Goal: Task Accomplishment & Management: Manage account settings

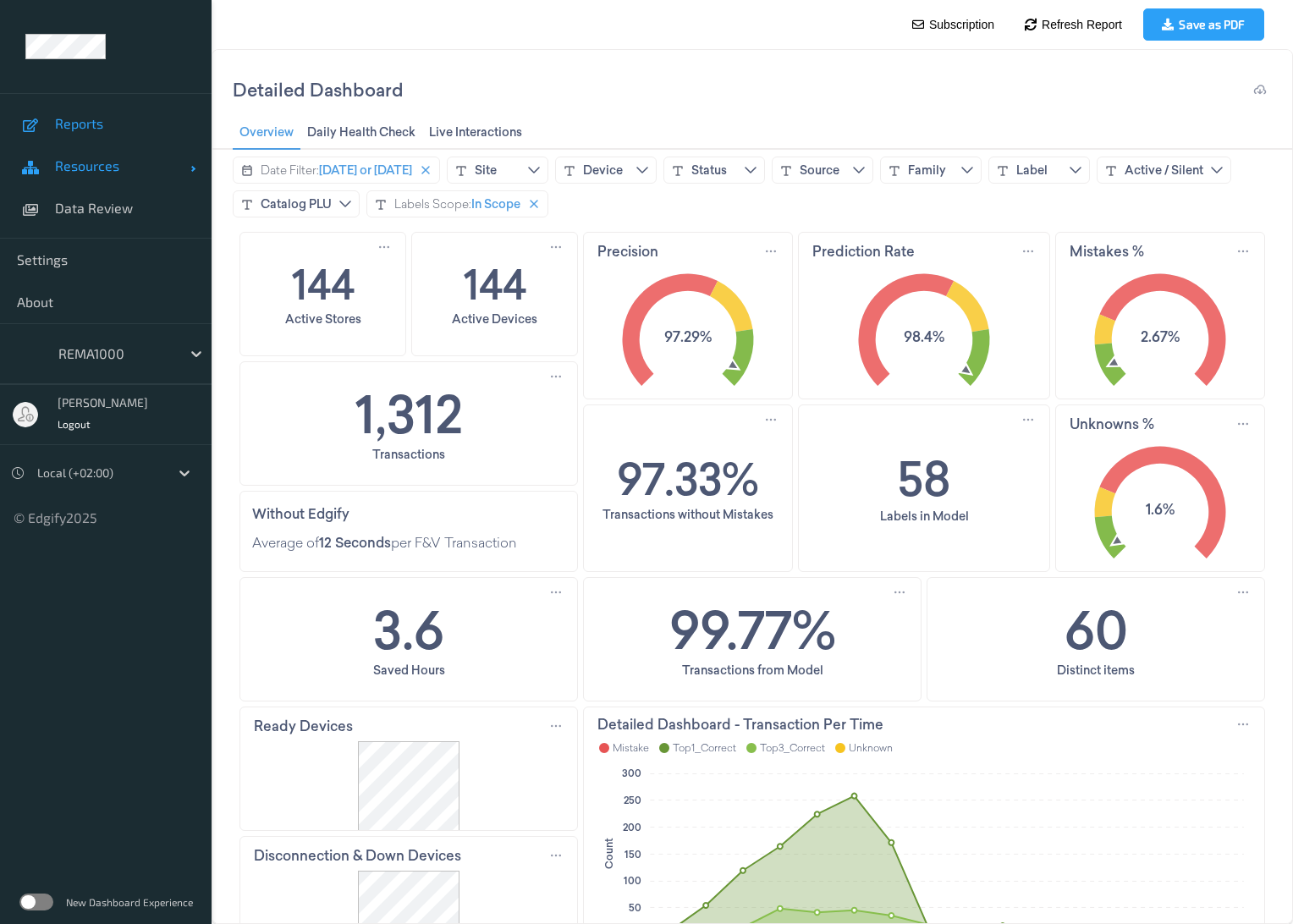
click at [112, 170] on span "Resources" at bounding box center [123, 166] width 135 height 17
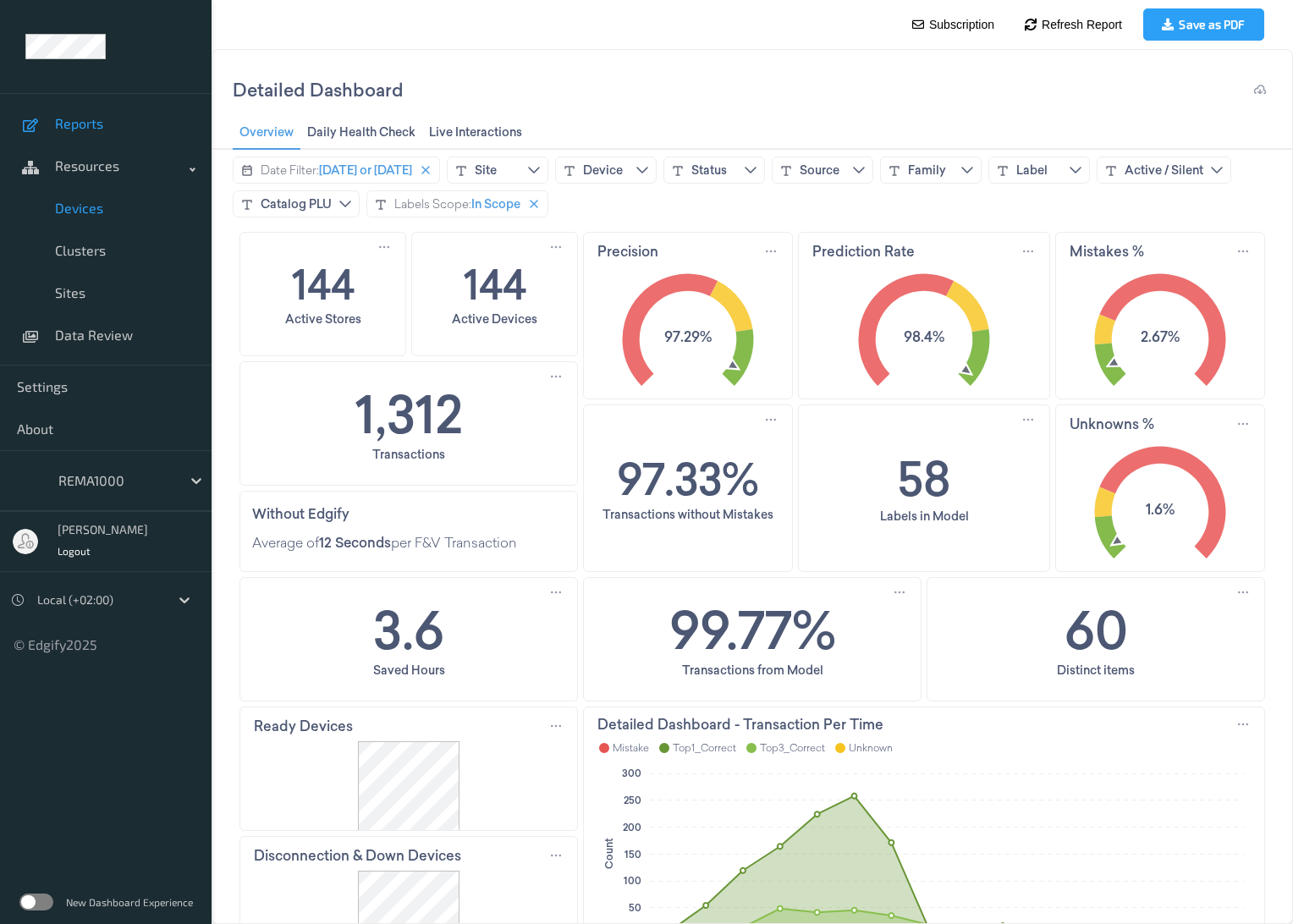
click at [88, 208] on span "Devices" at bounding box center [125, 208] width 140 height 17
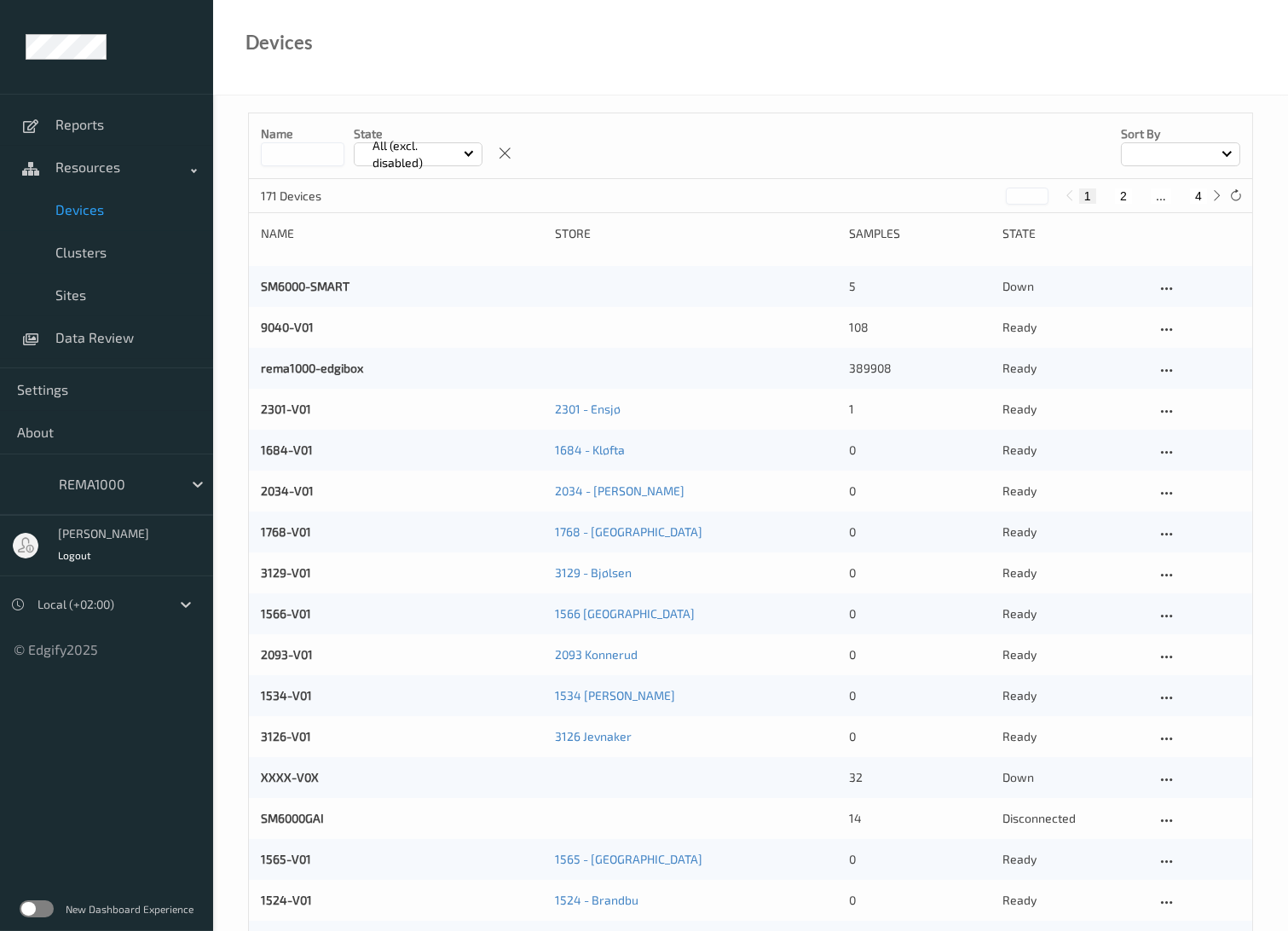
click at [409, 151] on p "All (excl. disabled)" at bounding box center [415, 154] width 97 height 34
click at [413, 282] on p "Disconnected" at bounding box center [413, 284] width 117 height 30
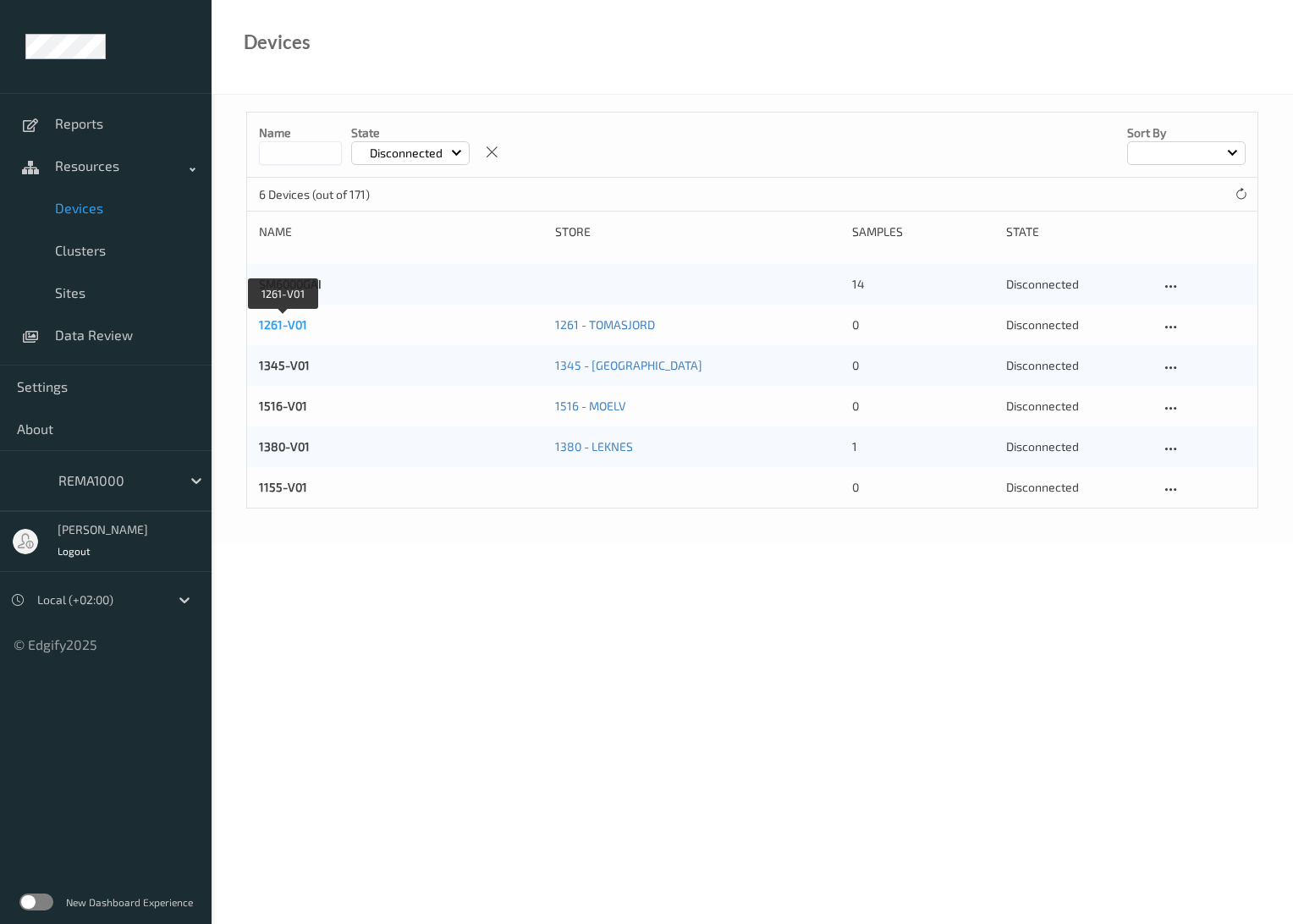
click at [281, 323] on link "1261-V01" at bounding box center [283, 324] width 48 height 14
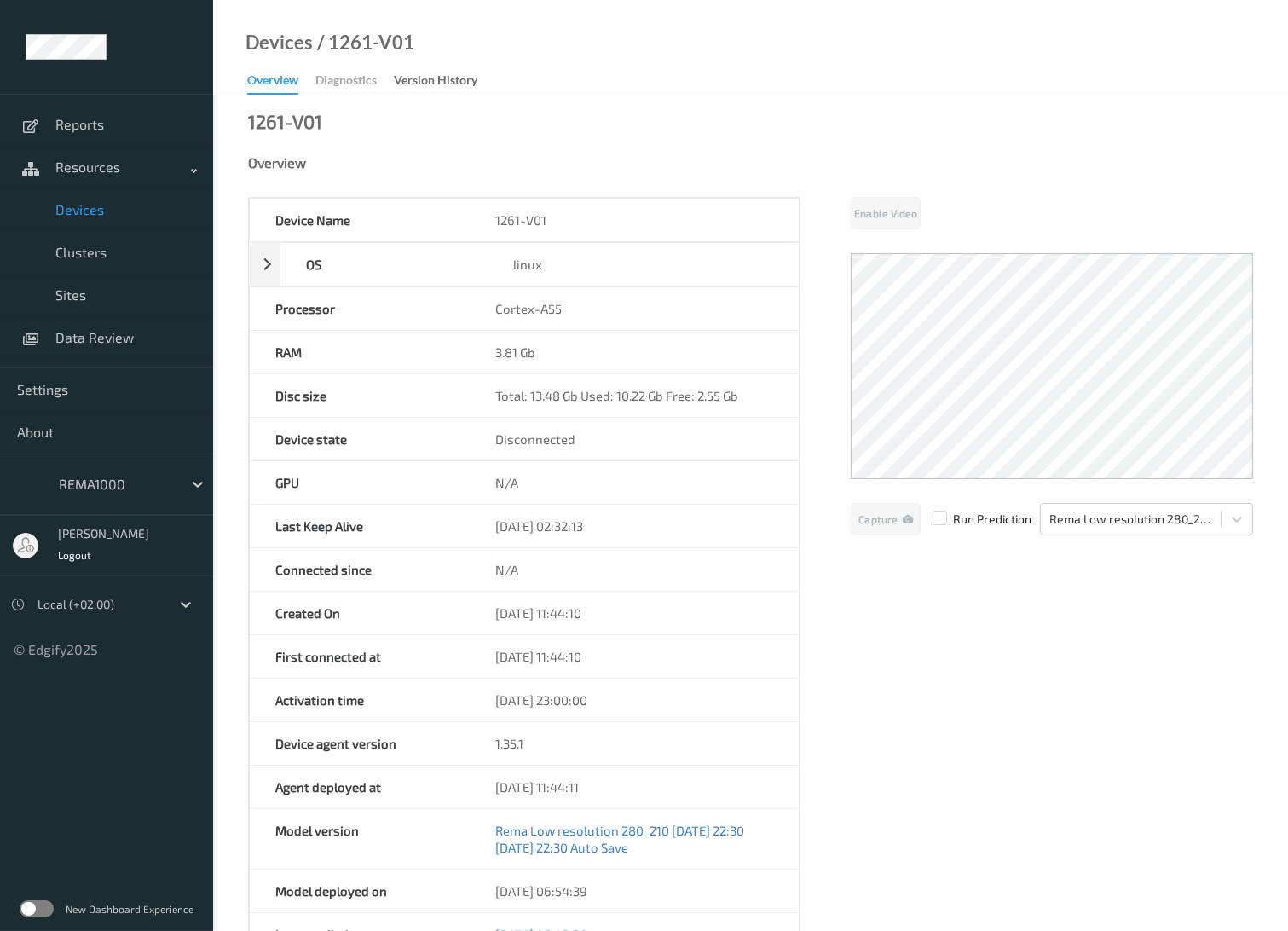
click at [70, 208] on span "Devices" at bounding box center [126, 210] width 141 height 17
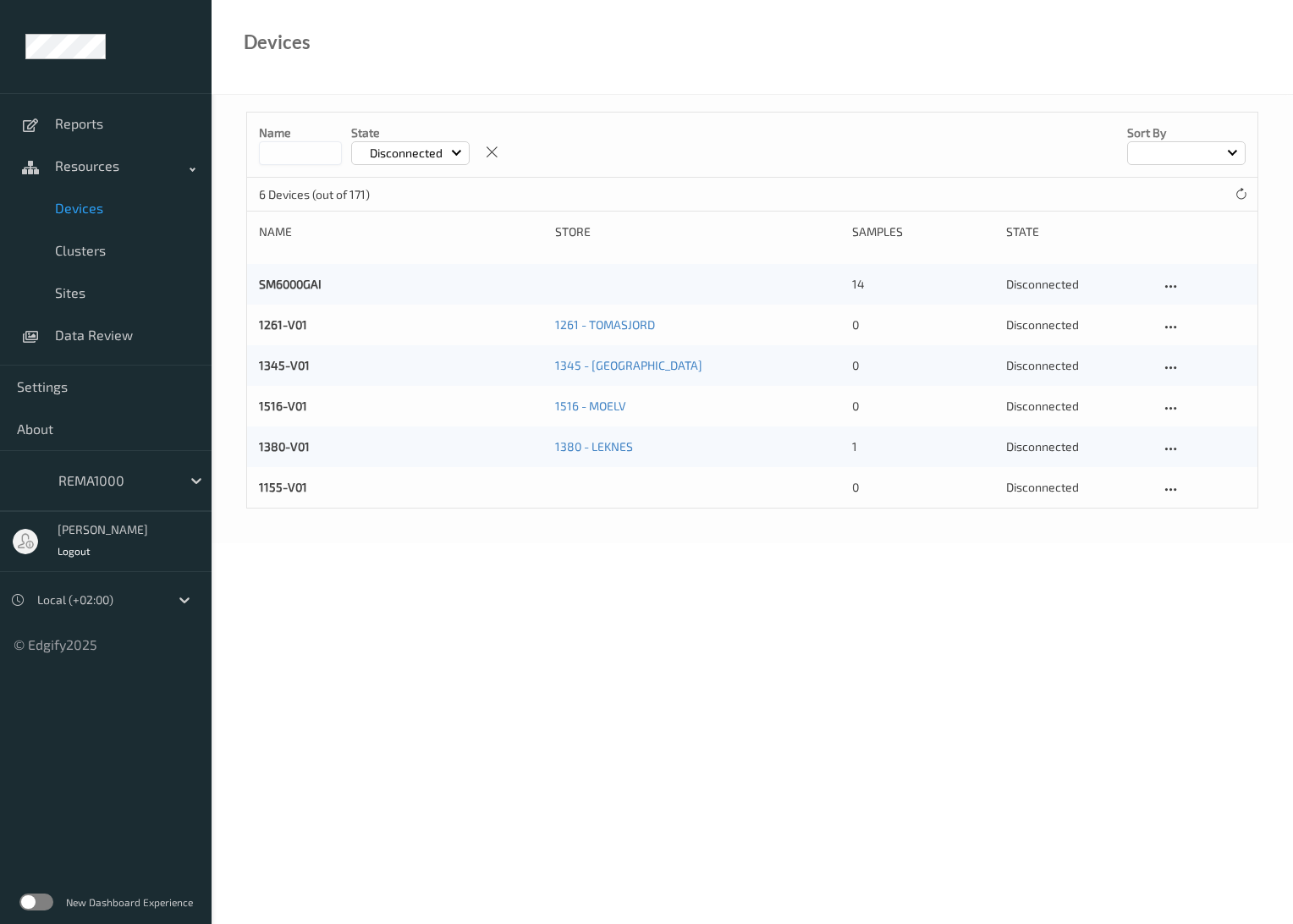
click at [417, 145] on p "Disconnected" at bounding box center [407, 153] width 85 height 17
click at [393, 299] on p "Down" at bounding box center [410, 311] width 116 height 30
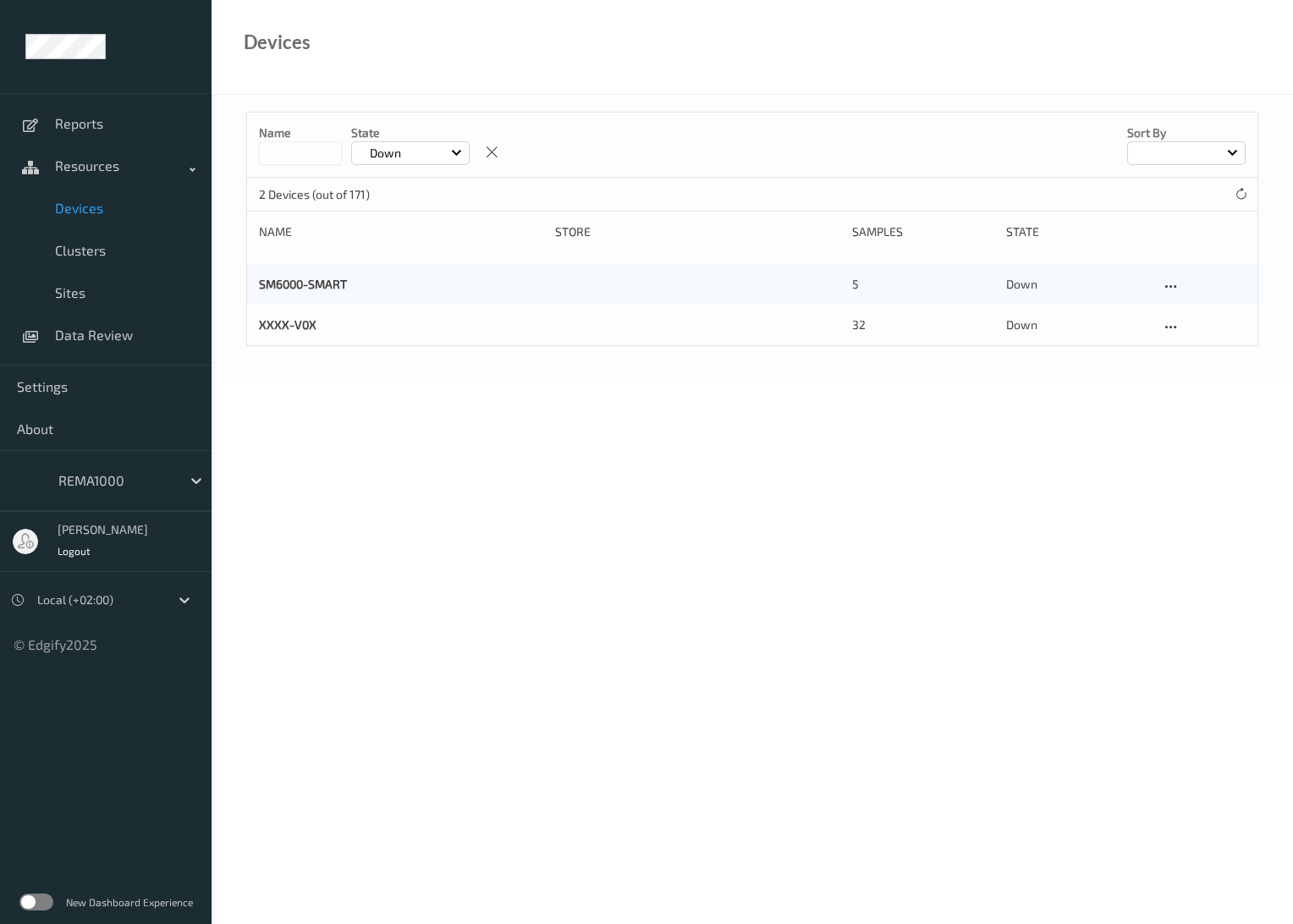
click at [407, 150] on p "Down" at bounding box center [386, 153] width 43 height 17
click at [399, 280] on p "Disconnected" at bounding box center [410, 282] width 116 height 30
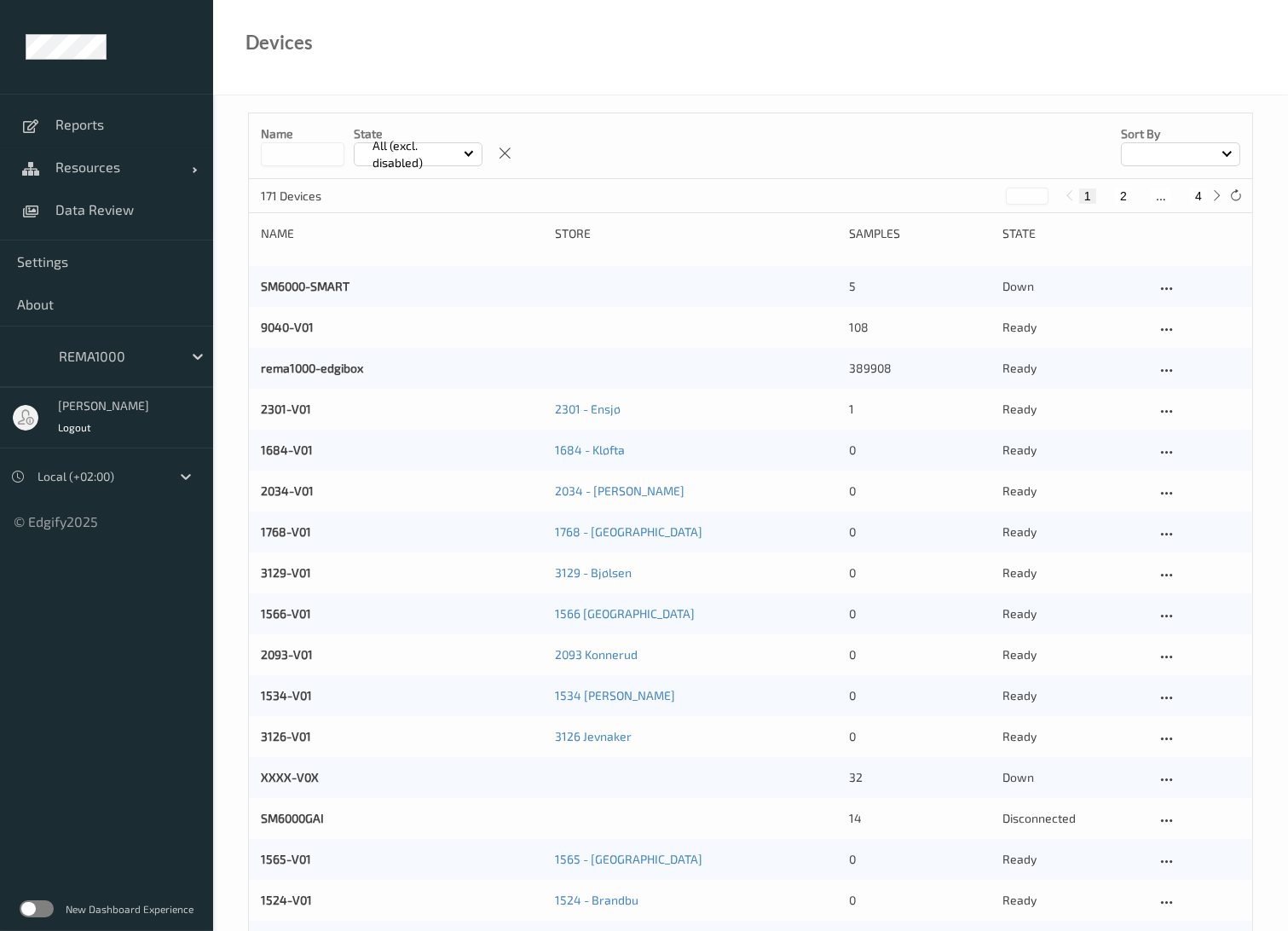
click at [469, 157] on div "All (excl. disabled)" at bounding box center [418, 153] width 129 height 24
click at [412, 272] on p "Disconnected" at bounding box center [413, 284] width 117 height 30
click at [422, 159] on p "All (excl. disabled)" at bounding box center [415, 154] width 97 height 34
click at [413, 285] on p "Disconnected" at bounding box center [413, 284] width 117 height 30
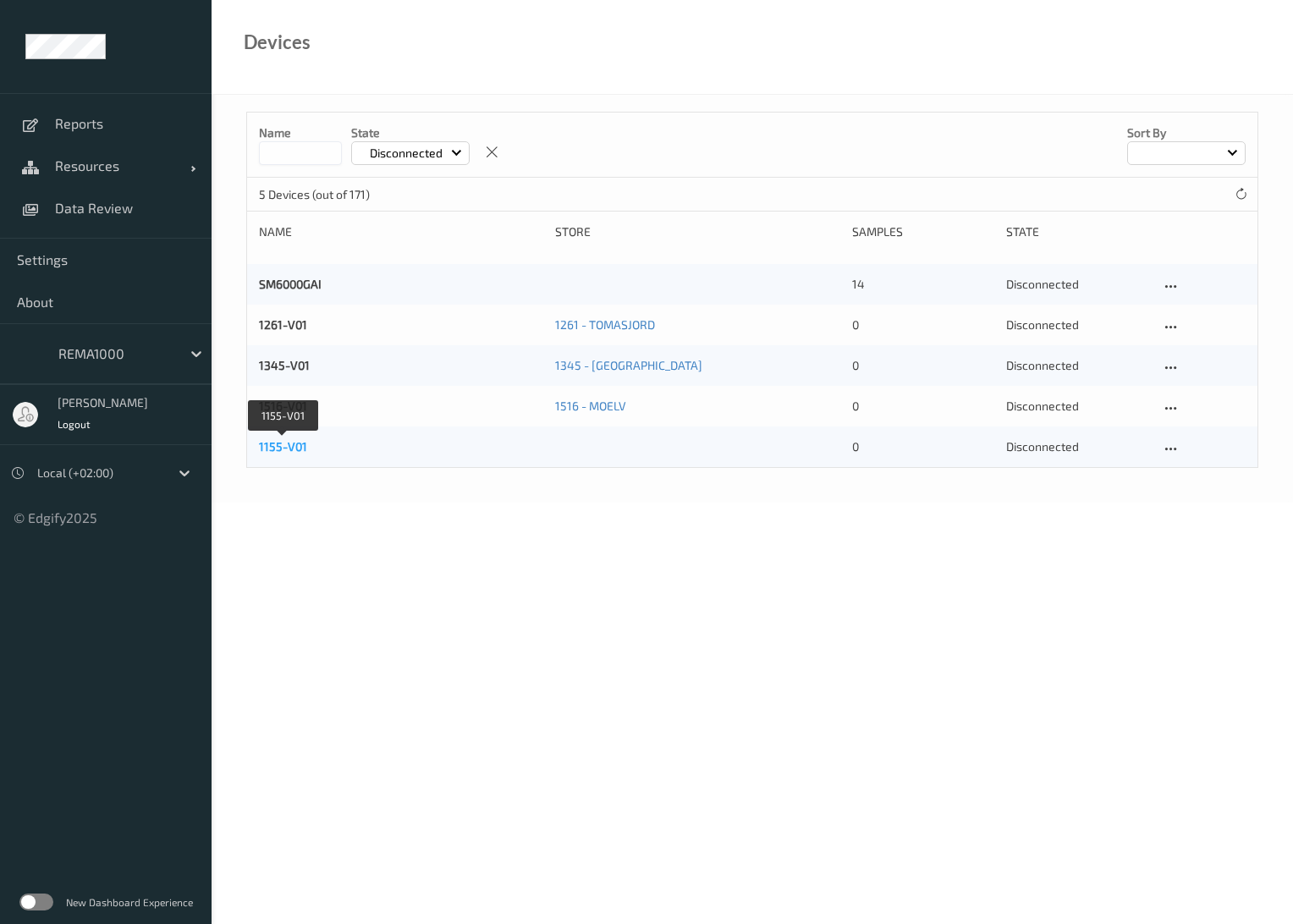
click at [297, 445] on link "1155-V01" at bounding box center [283, 446] width 48 height 14
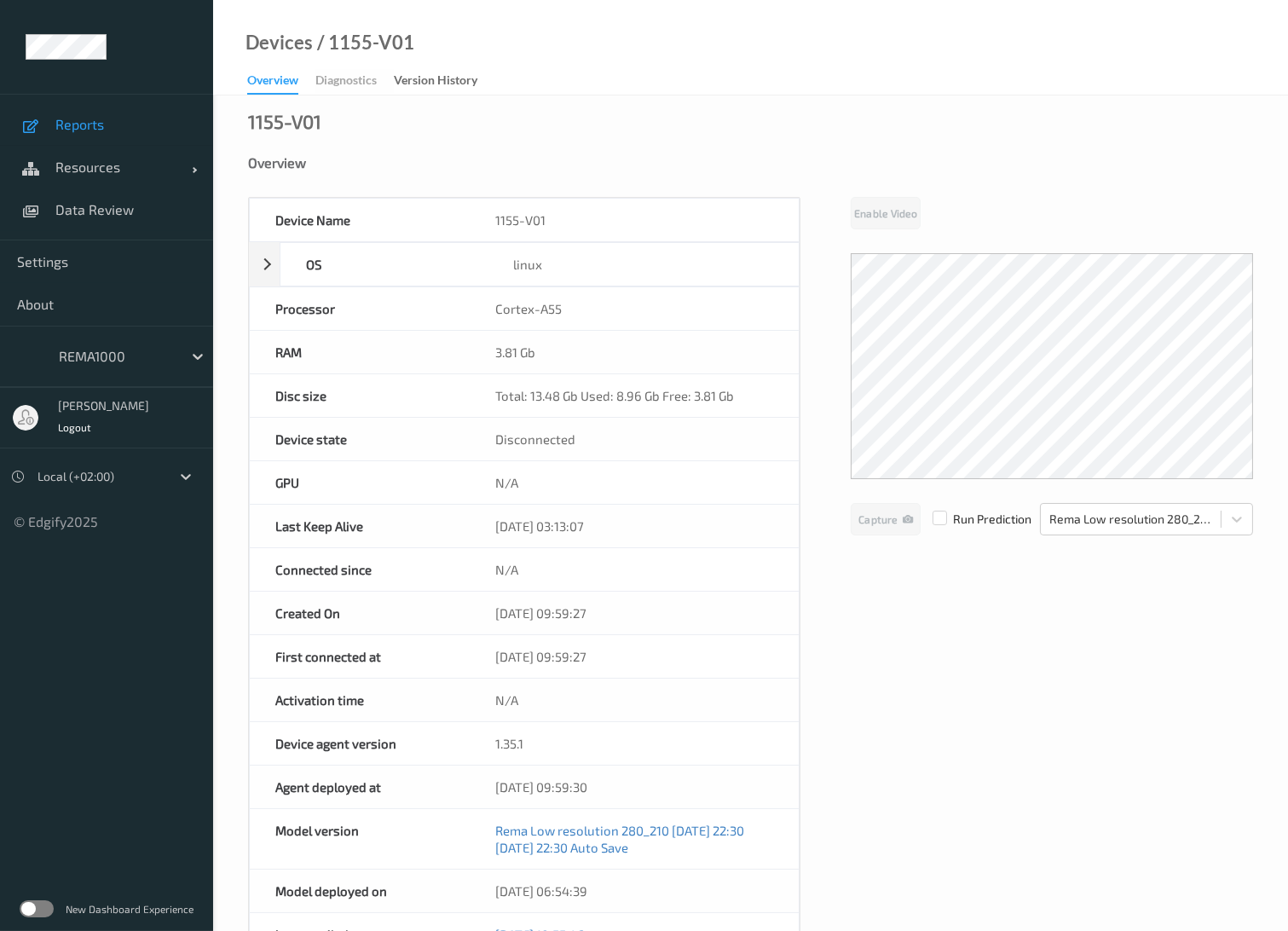
click at [78, 126] on span "Reports" at bounding box center [126, 125] width 141 height 17
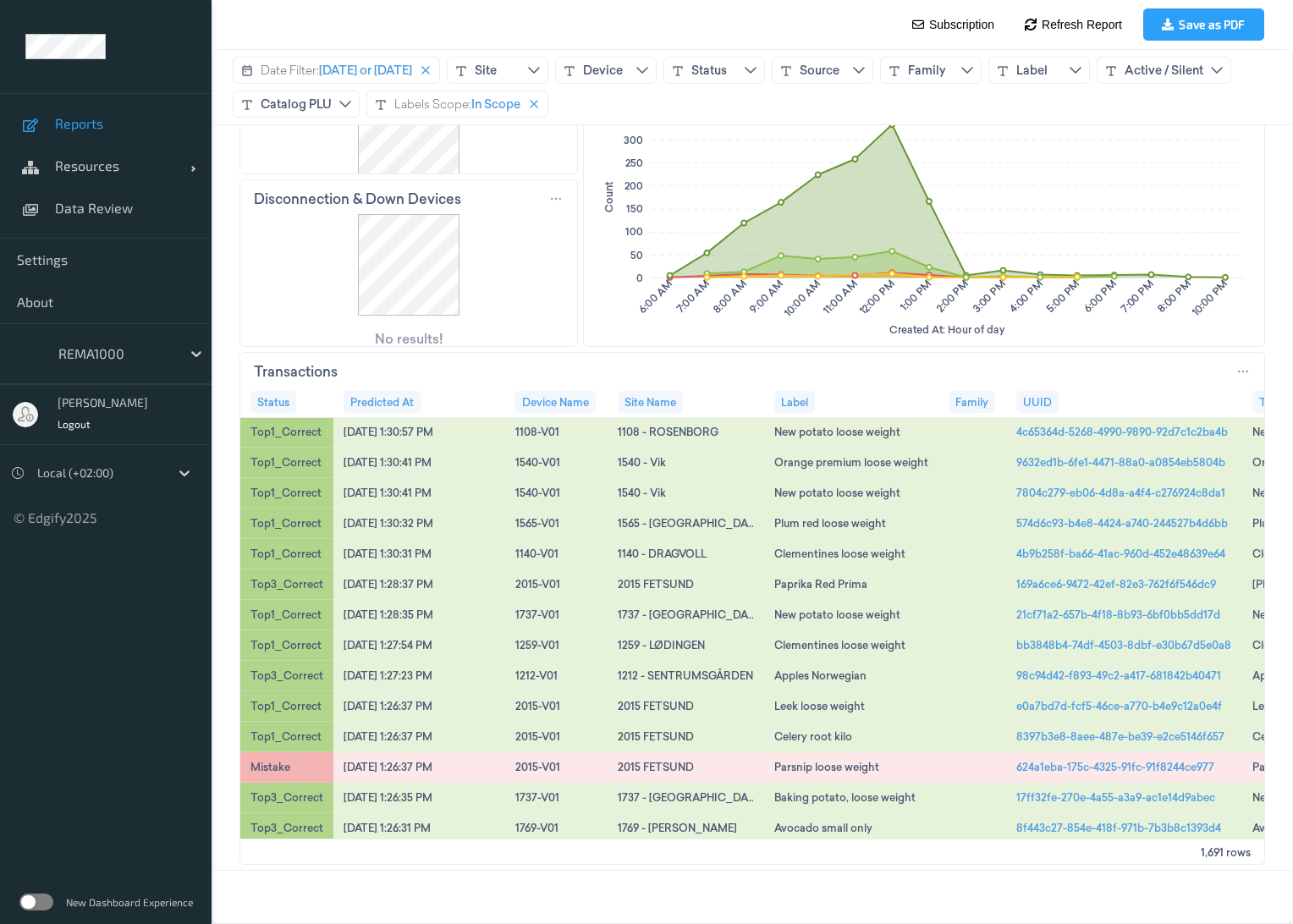
scroll to position [656, 0]
click at [95, 671] on ul "Reports Resources Devices Clusters Sites Data Review Settings About REMA1000 Fr…" at bounding box center [105, 462] width 211 height 924
